Goal: Book appointment/travel/reservation

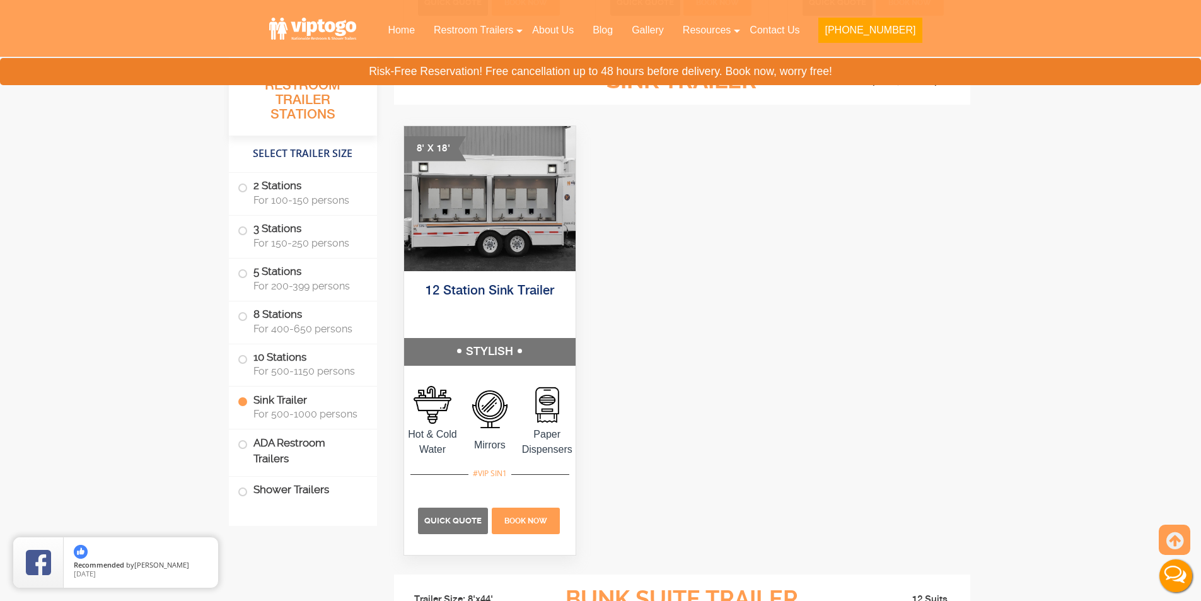
scroll to position [3783, 0]
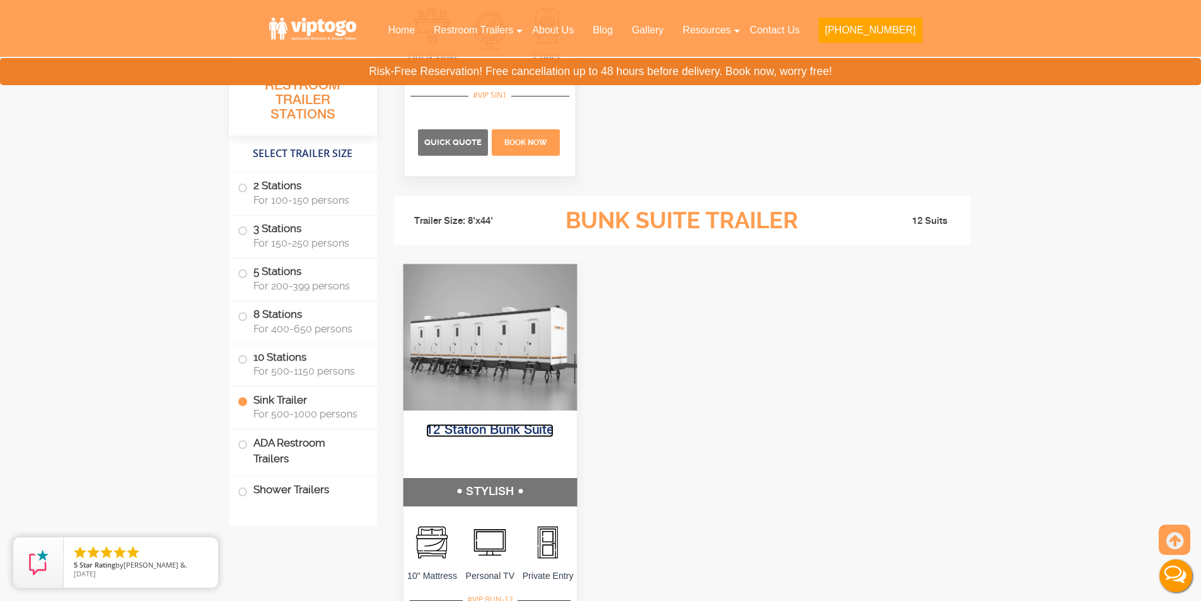
click at [492, 433] on link "12 Station Bunk Suite" at bounding box center [489, 430] width 127 height 13
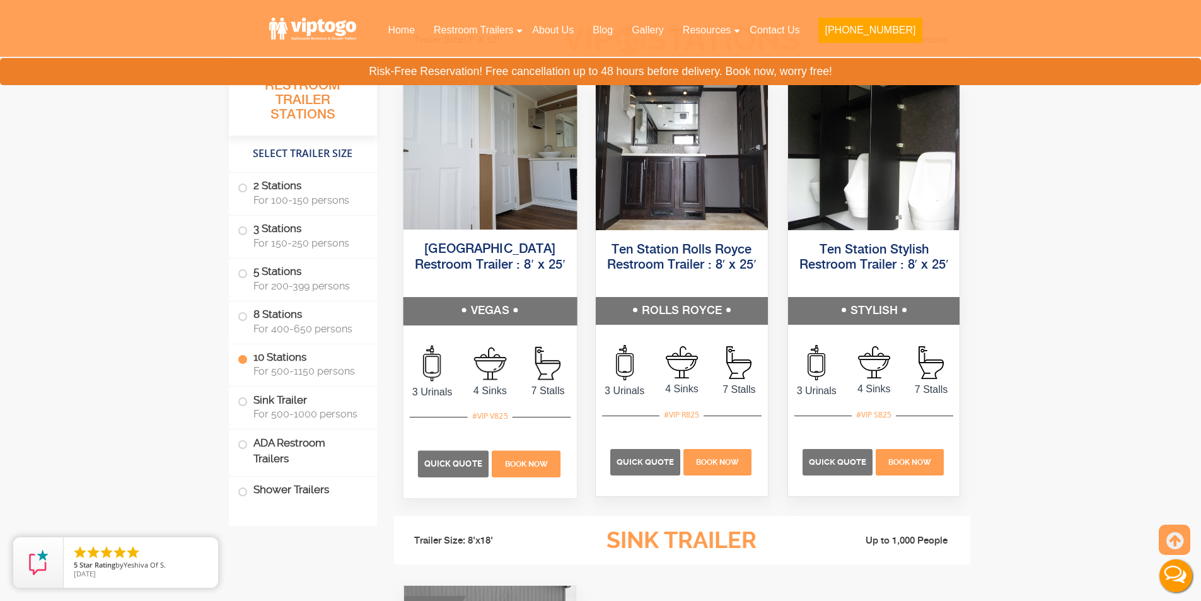
scroll to position [2963, 0]
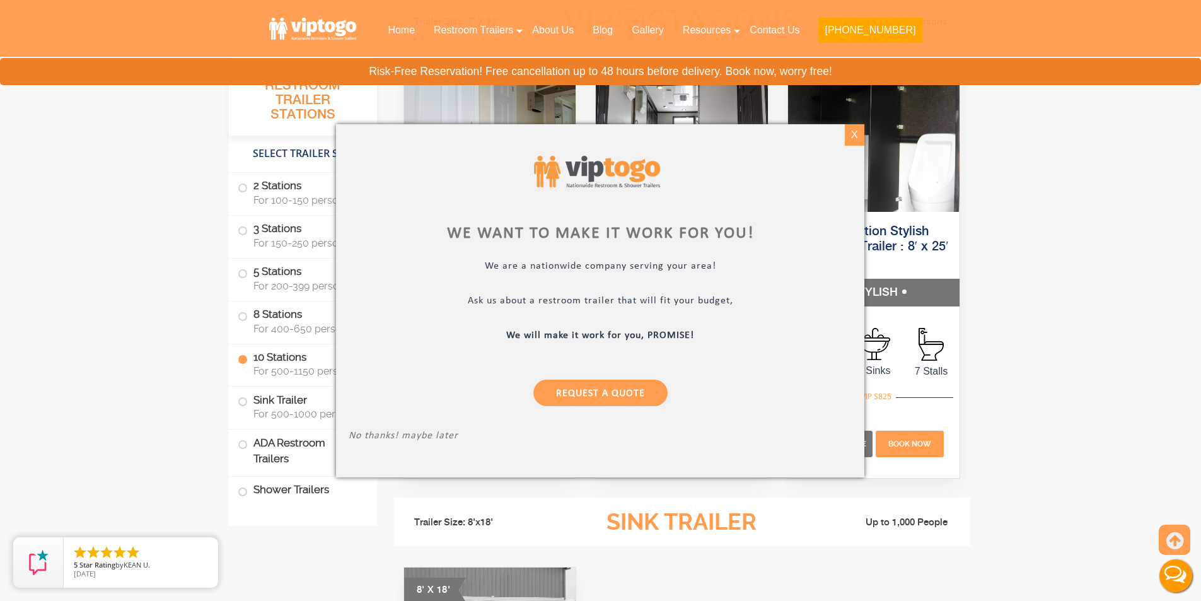
click at [856, 137] on div "X" at bounding box center [855, 134] width 20 height 21
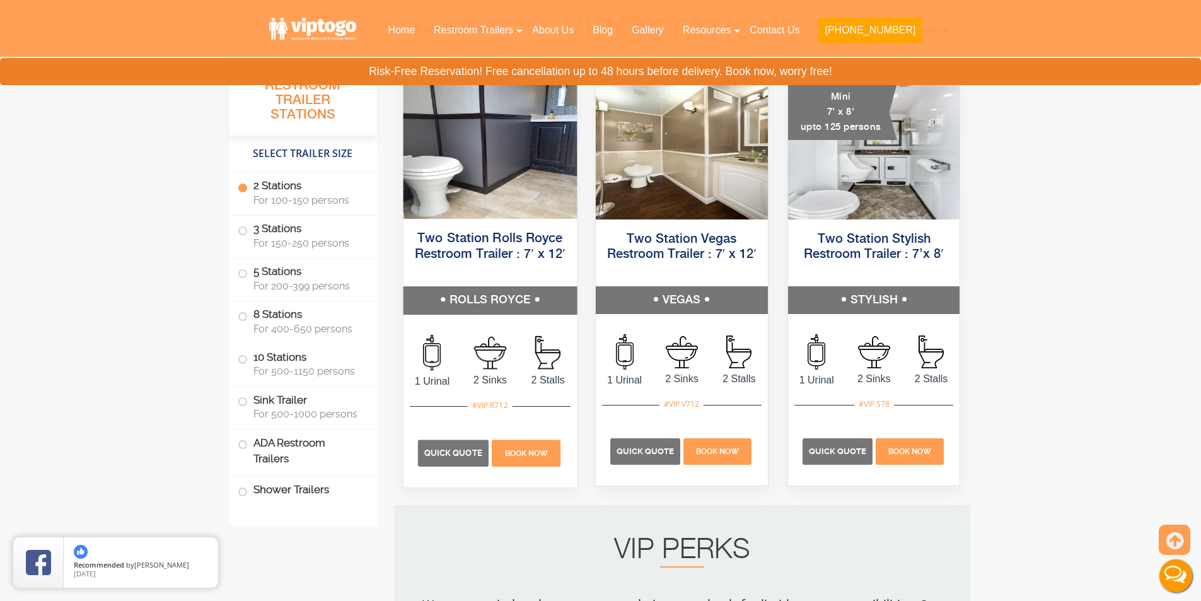
scroll to position [694, 0]
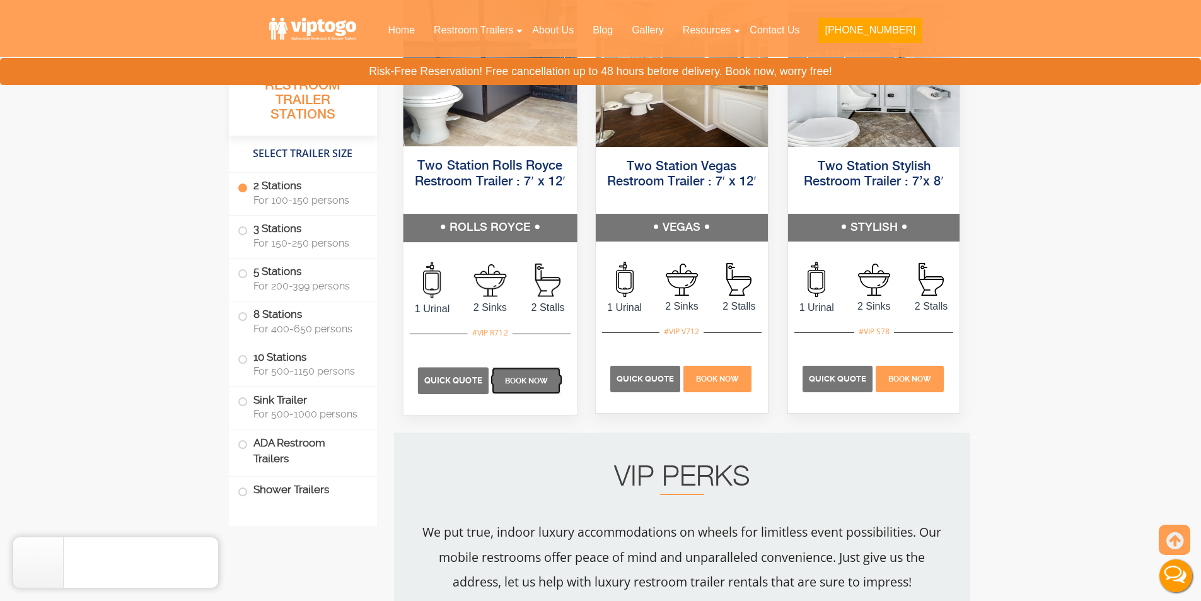
click at [529, 381] on span "Book Now" at bounding box center [526, 380] width 44 height 9
